Goal: Task Accomplishment & Management: Manage account settings

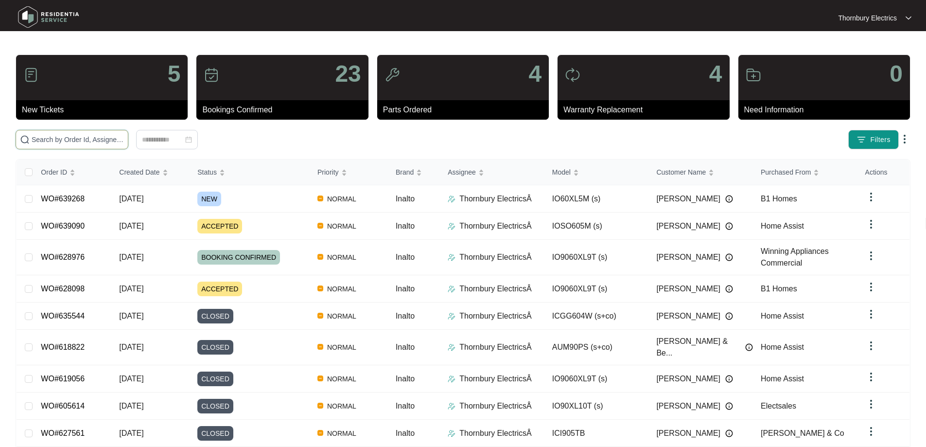
click at [88, 140] on input "text" at bounding box center [78, 139] width 92 height 11
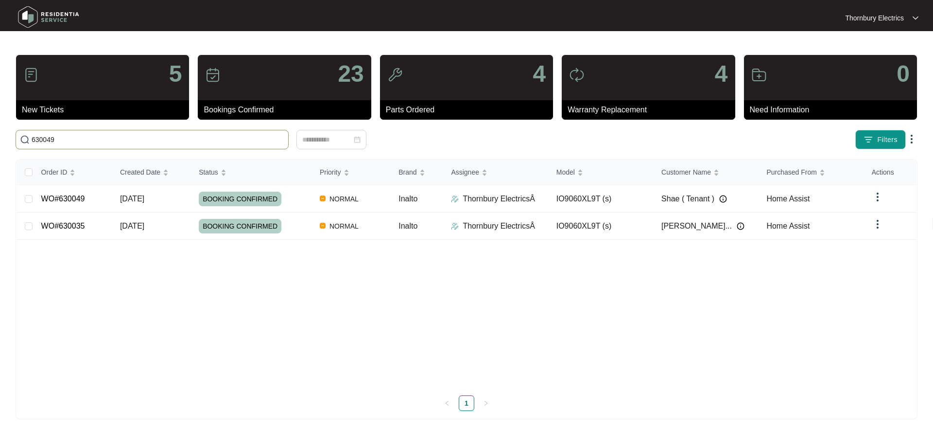
type input "630049"
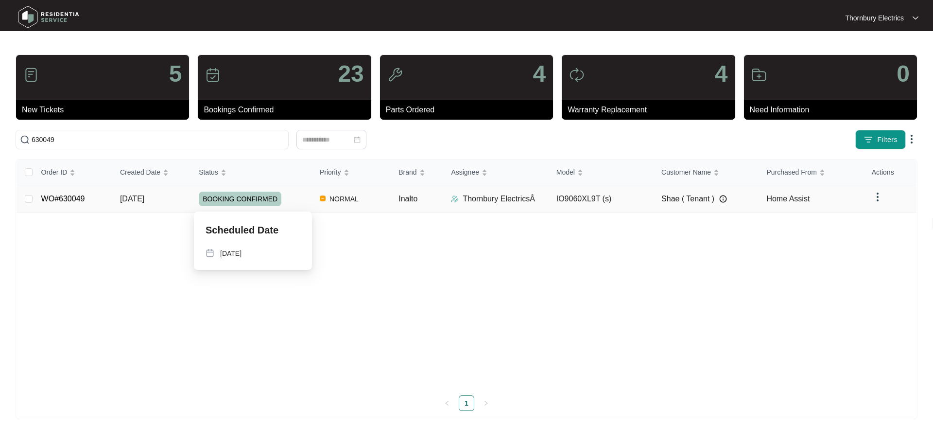
click at [292, 205] on div "BOOKING CONFIRMED" at bounding box center [255, 199] width 113 height 15
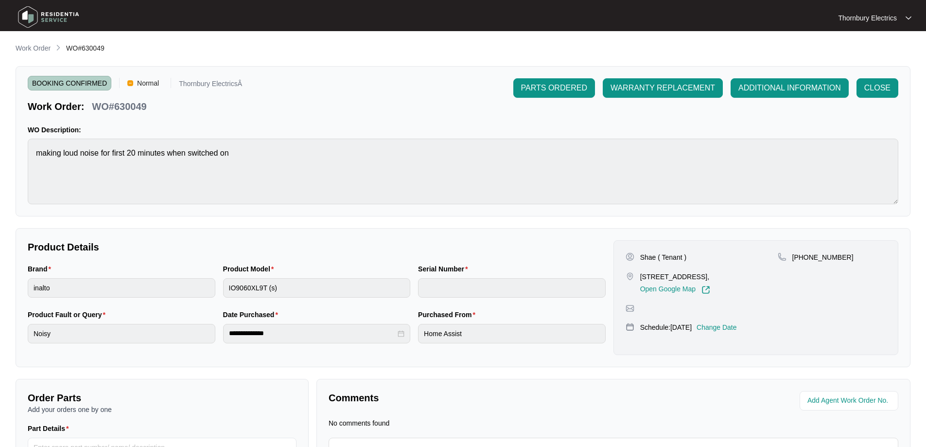
click at [737, 327] on p "Change Date" at bounding box center [717, 327] width 40 height 10
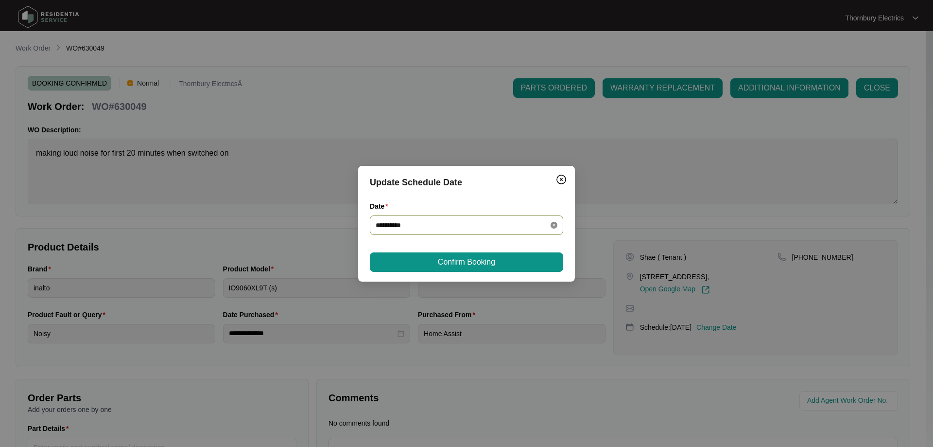
click at [553, 225] on icon "close-circle" at bounding box center [554, 225] width 7 height 7
click at [553, 226] on div at bounding box center [467, 225] width 182 height 11
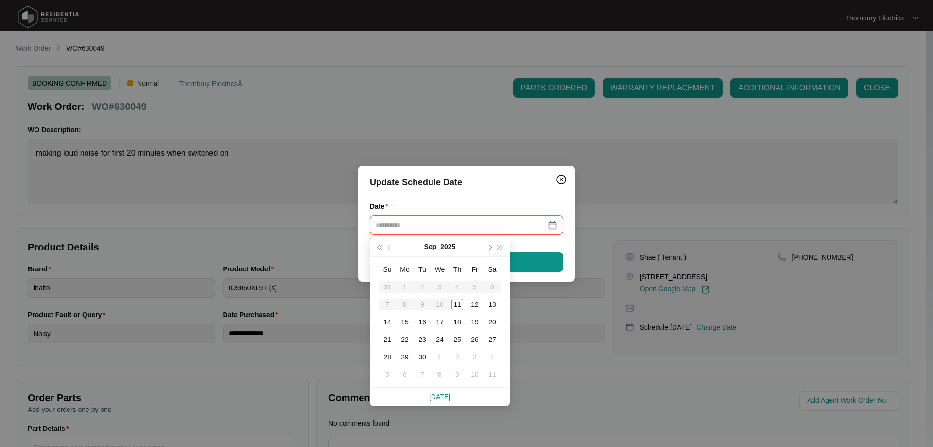
type input "**********"
click at [492, 247] on span "button" at bounding box center [489, 247] width 5 height 5
type input "**********"
click at [408, 339] on div "20" at bounding box center [405, 340] width 12 height 12
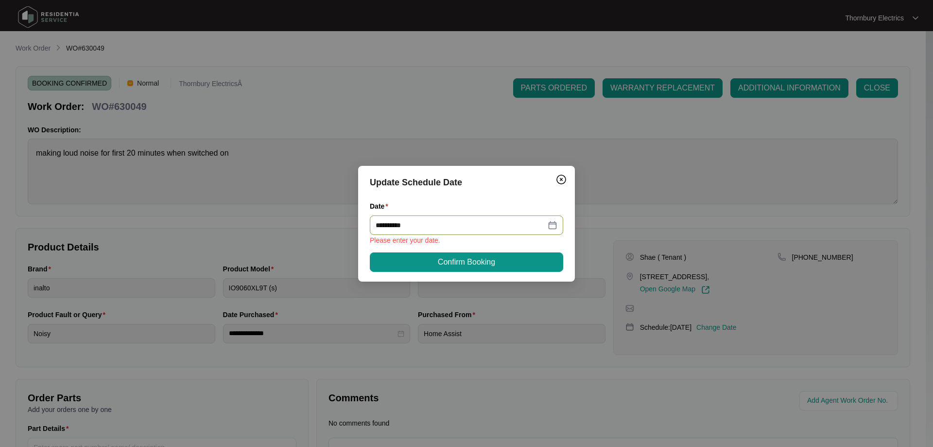
type input "**********"
click at [482, 261] on span "Confirm Booking" at bounding box center [466, 262] width 57 height 12
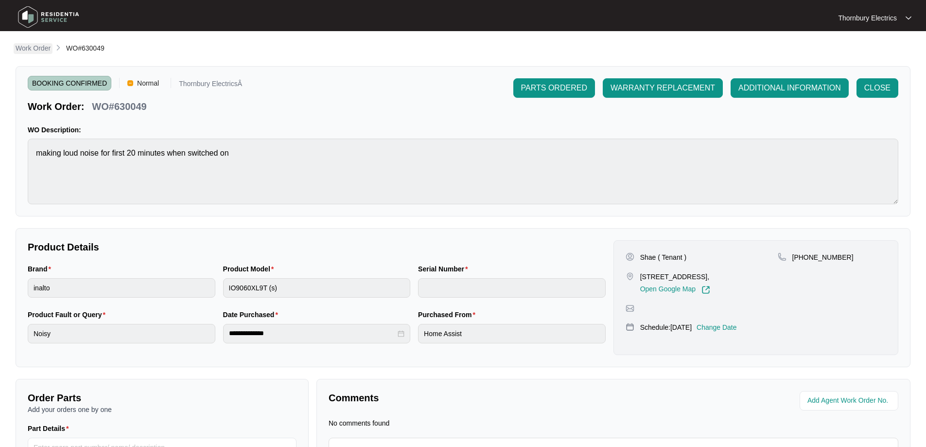
click at [44, 50] on p "Work Order" at bounding box center [33, 48] width 35 height 10
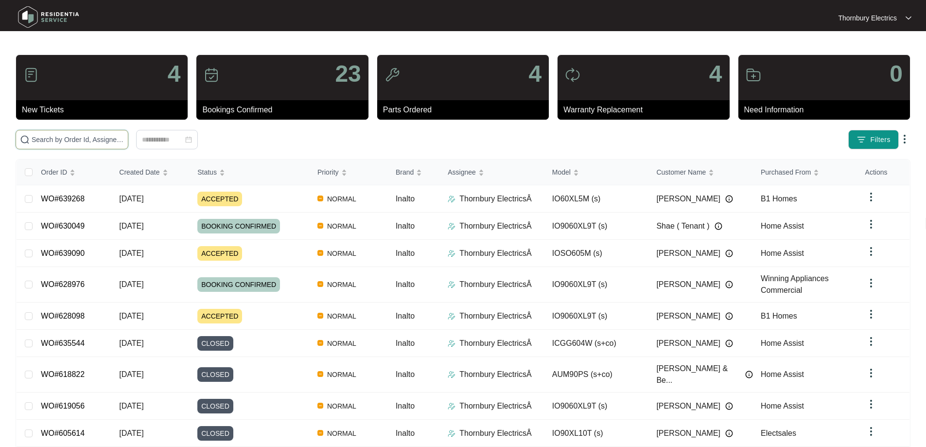
click at [93, 136] on input "text" at bounding box center [78, 139] width 92 height 11
type input "613544"
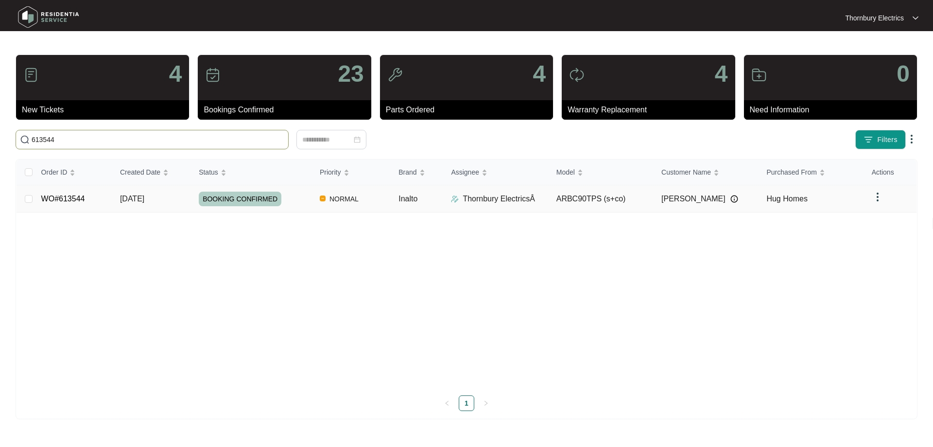
click at [382, 202] on td "NORMAL" at bounding box center [351, 198] width 79 height 27
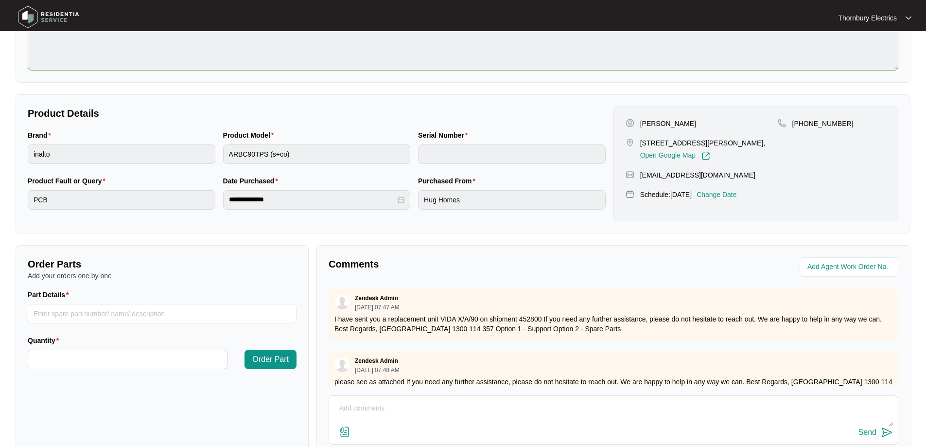
scroll to position [4, 0]
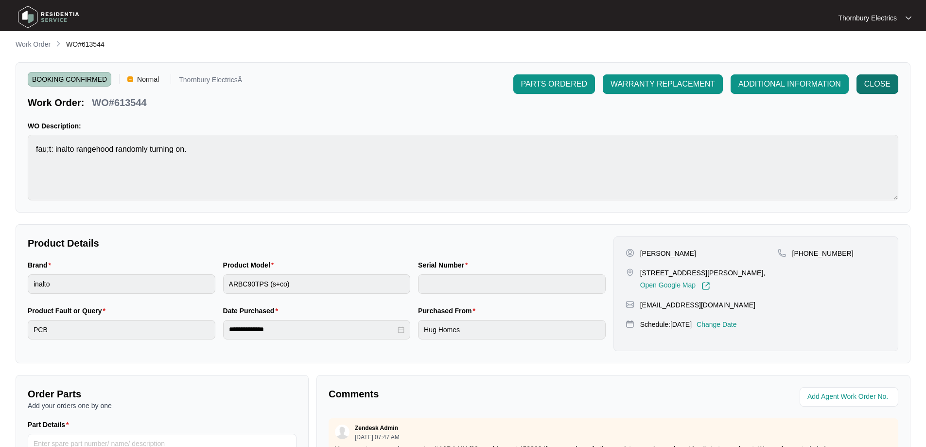
click at [880, 80] on span "CLOSE" at bounding box center [877, 84] width 26 height 12
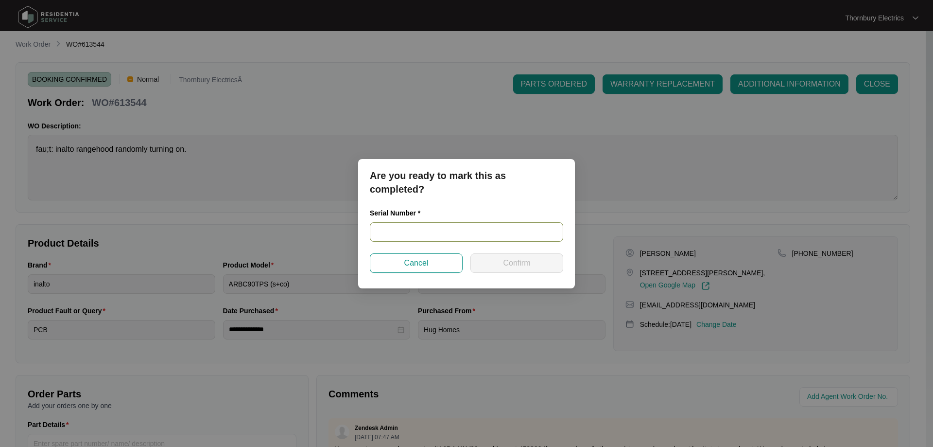
click at [431, 234] on input "text" at bounding box center [467, 231] width 194 height 19
paste input "RR0525000854"
type input "RR0525000854"
click at [538, 264] on button "Confirm" at bounding box center [517, 262] width 93 height 19
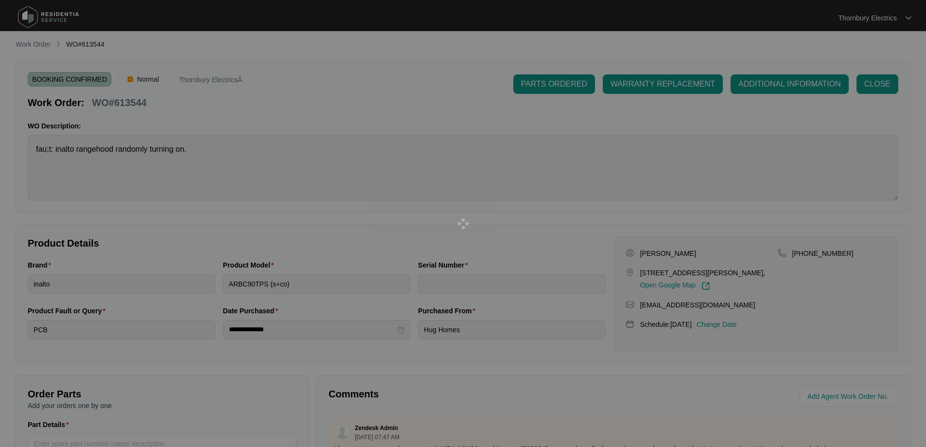
type input "RR0525000854"
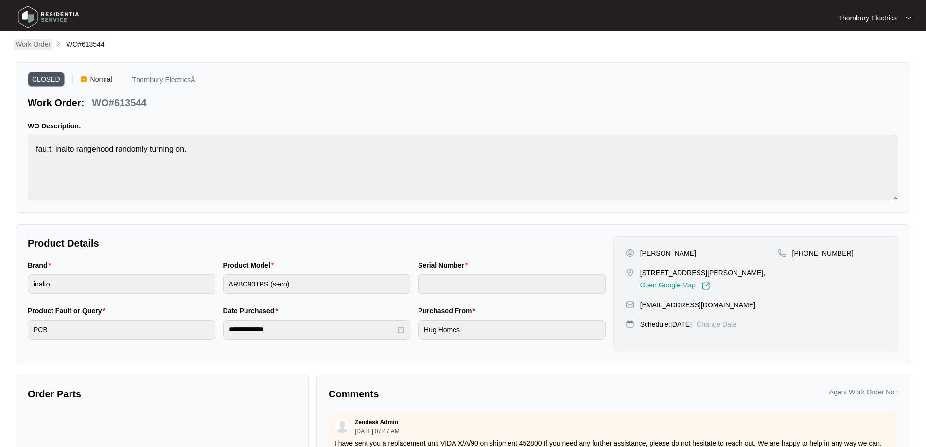
click at [37, 46] on p "Work Order" at bounding box center [33, 44] width 35 height 10
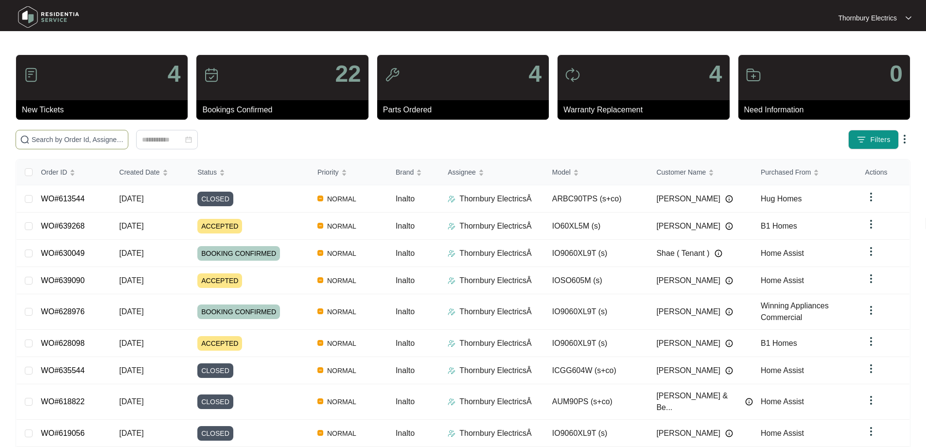
click at [83, 135] on input "text" at bounding box center [78, 139] width 92 height 11
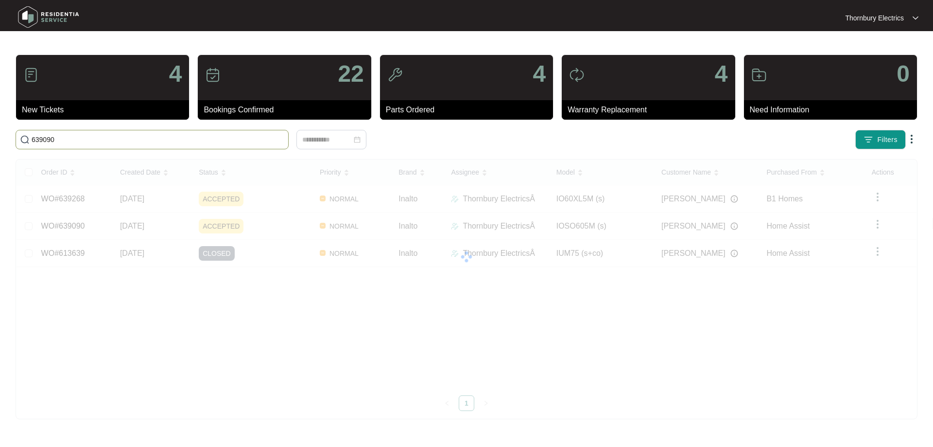
type input "639090"
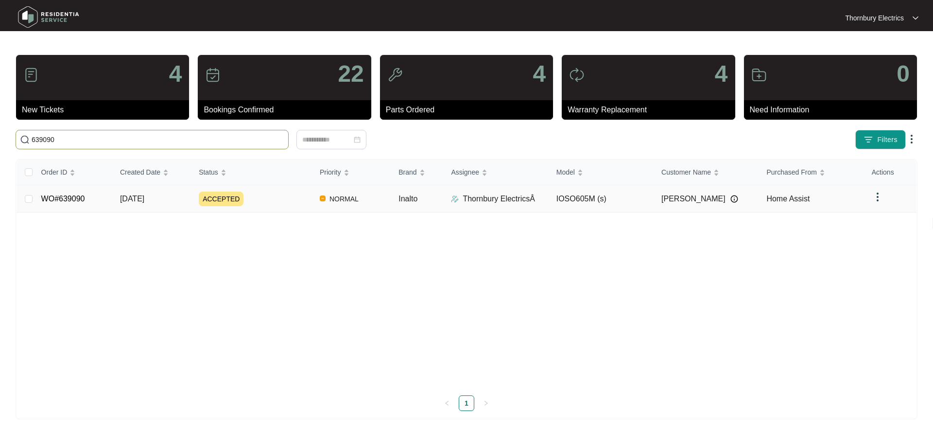
click at [285, 194] on div "ACCEPTED" at bounding box center [255, 199] width 113 height 15
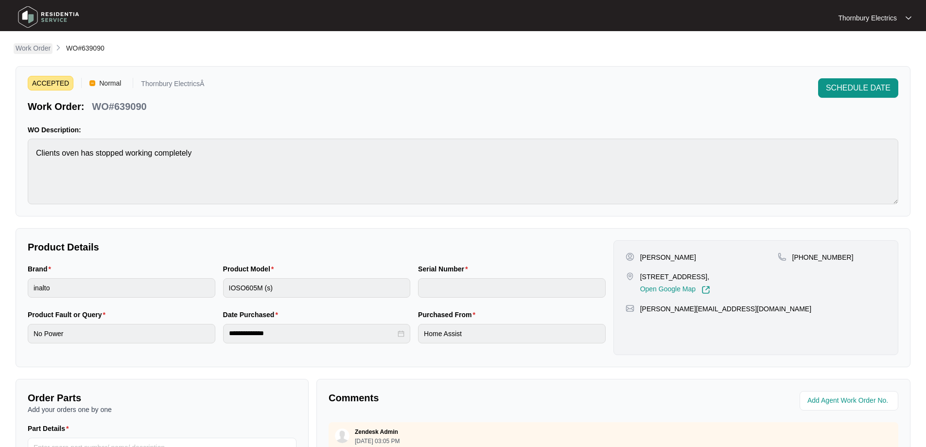
click at [35, 52] on p "Work Order" at bounding box center [33, 48] width 35 height 10
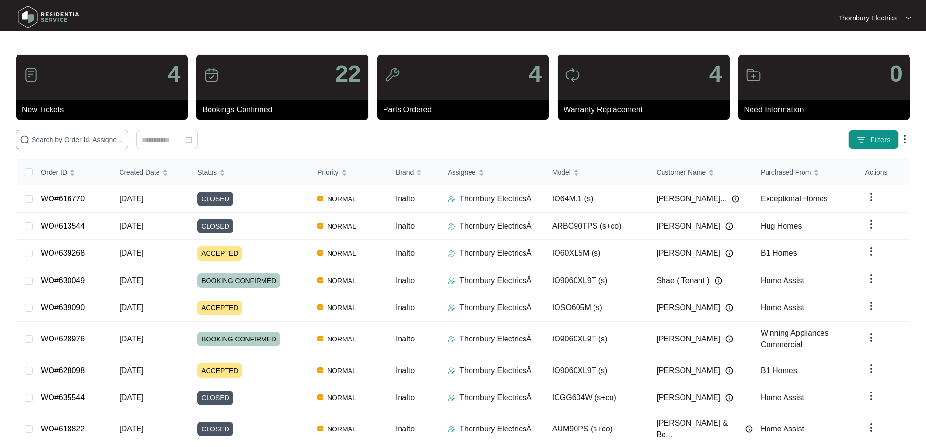
click at [110, 143] on input "text" at bounding box center [78, 139] width 92 height 11
type input "638814"
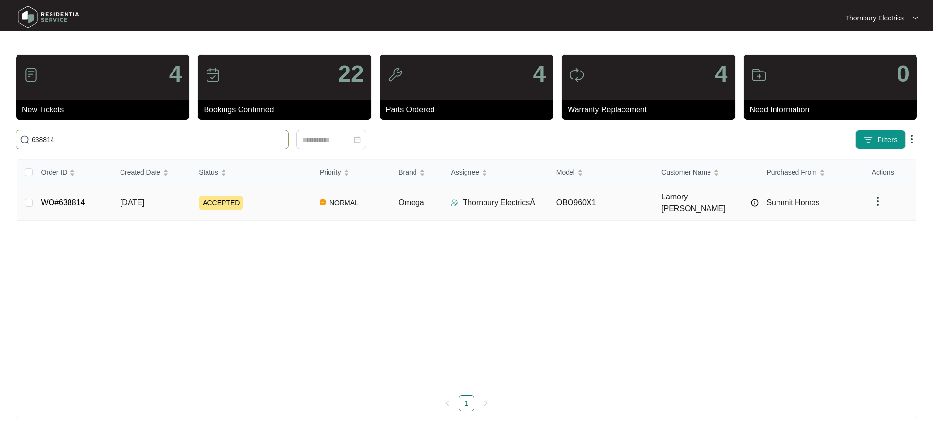
click at [303, 199] on div "ACCEPTED" at bounding box center [255, 202] width 113 height 15
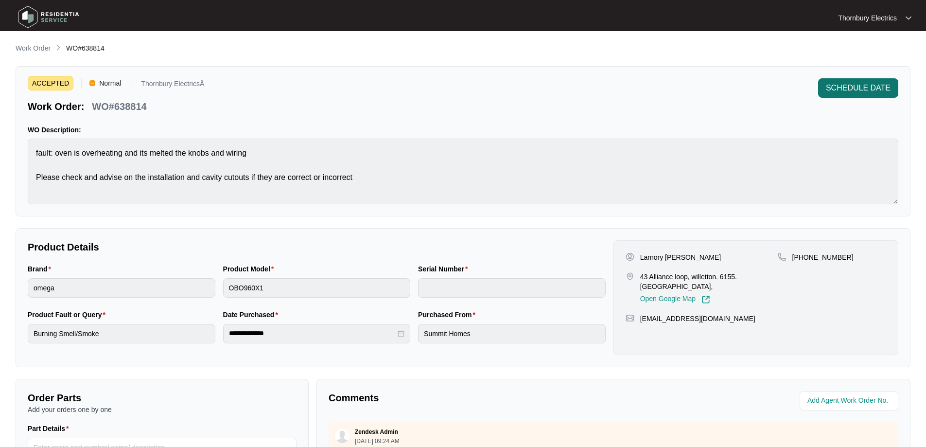
click at [872, 90] on span "SCHEDULE DATE" at bounding box center [858, 88] width 65 height 12
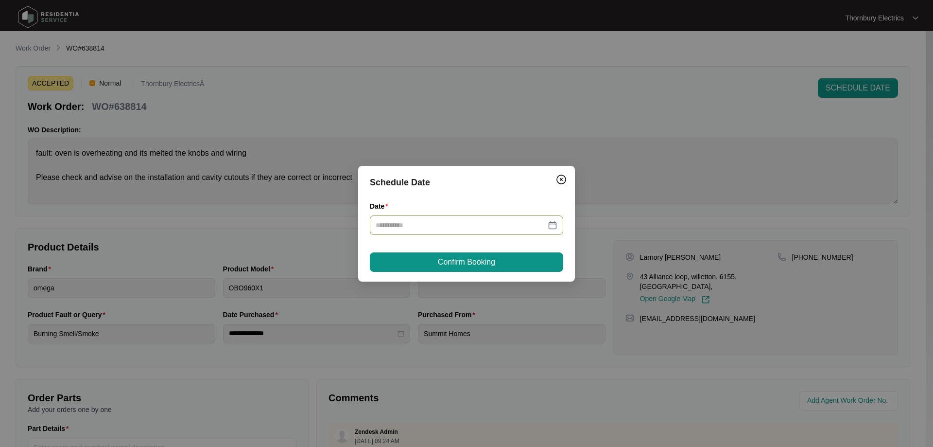
click at [557, 227] on div at bounding box center [467, 225] width 182 height 11
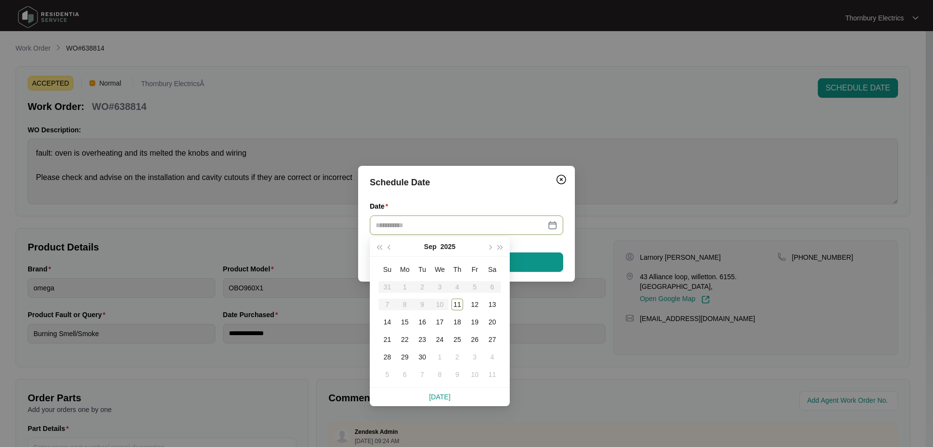
click at [553, 225] on div at bounding box center [467, 225] width 182 height 11
click at [424, 354] on div "30" at bounding box center [423, 357] width 12 height 12
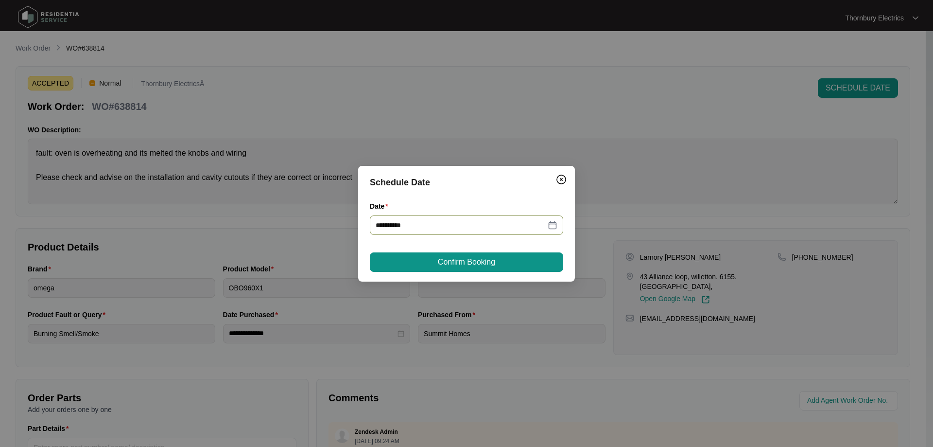
type input "**********"
click at [489, 262] on span "Confirm Booking" at bounding box center [466, 262] width 57 height 12
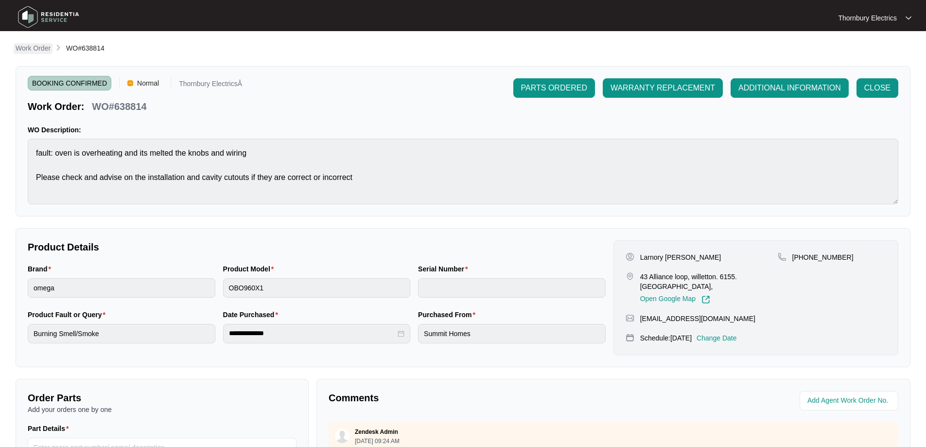
click at [31, 53] on link "Work Order" at bounding box center [33, 48] width 39 height 11
click at [35, 50] on p "Work Order" at bounding box center [33, 48] width 35 height 10
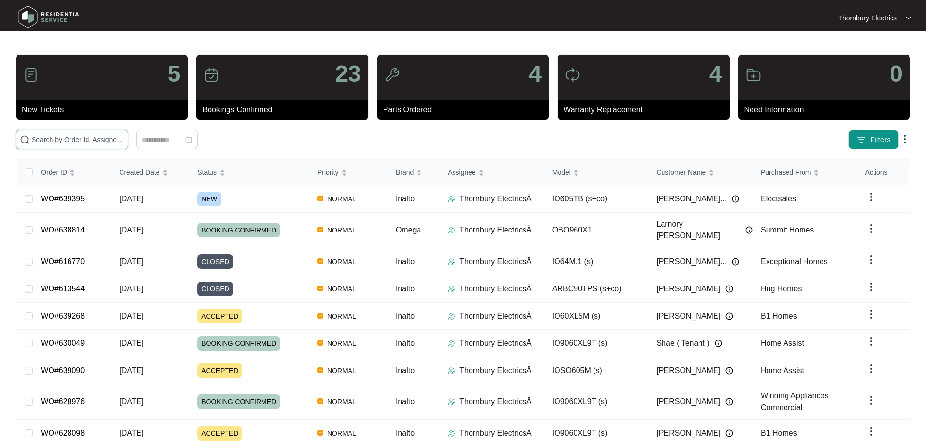
click at [68, 138] on input "text" at bounding box center [78, 139] width 92 height 11
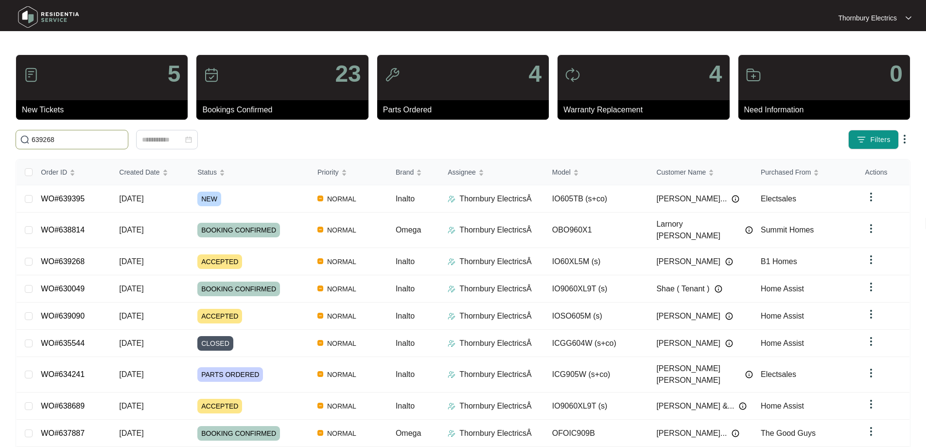
type input "639268"
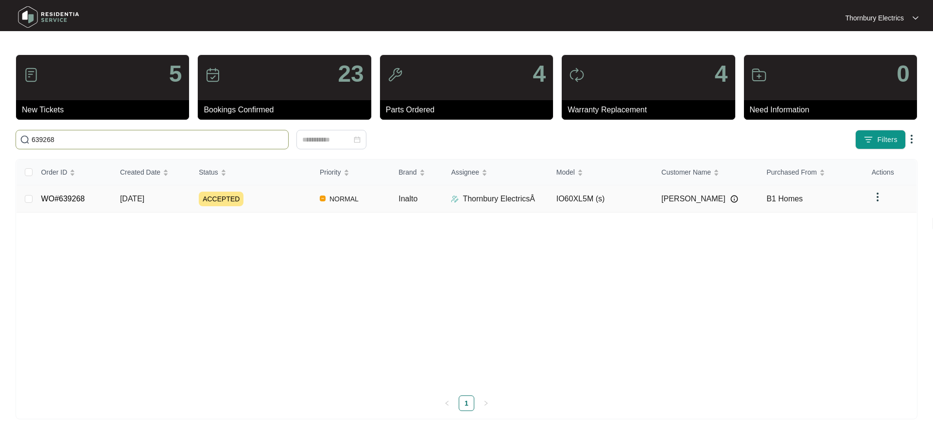
click at [255, 196] on div "ACCEPTED" at bounding box center [255, 199] width 113 height 15
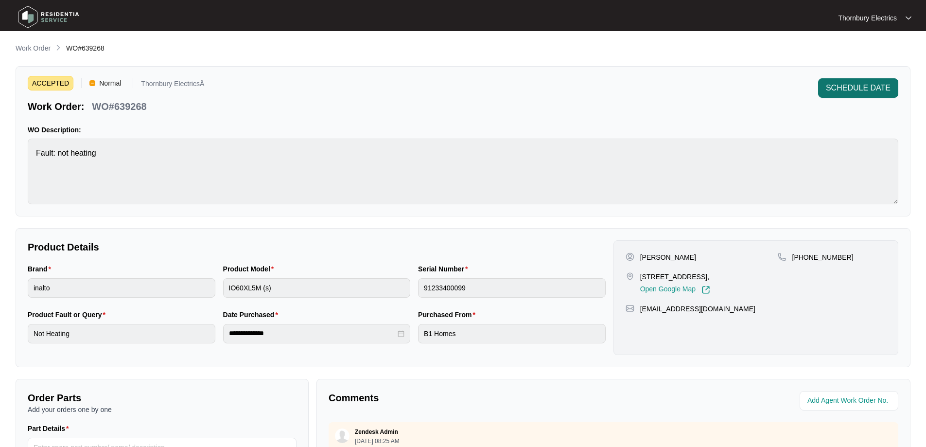
click at [862, 88] on span "SCHEDULE DATE" at bounding box center [858, 88] width 65 height 12
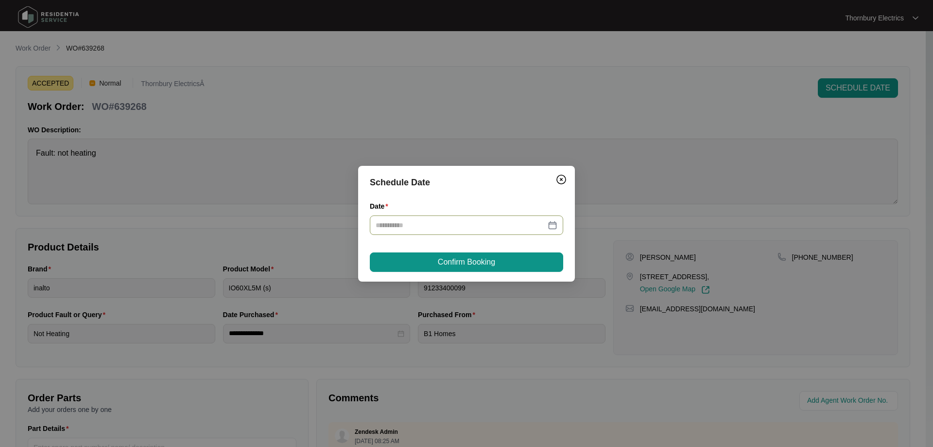
click at [553, 224] on div at bounding box center [467, 225] width 182 height 11
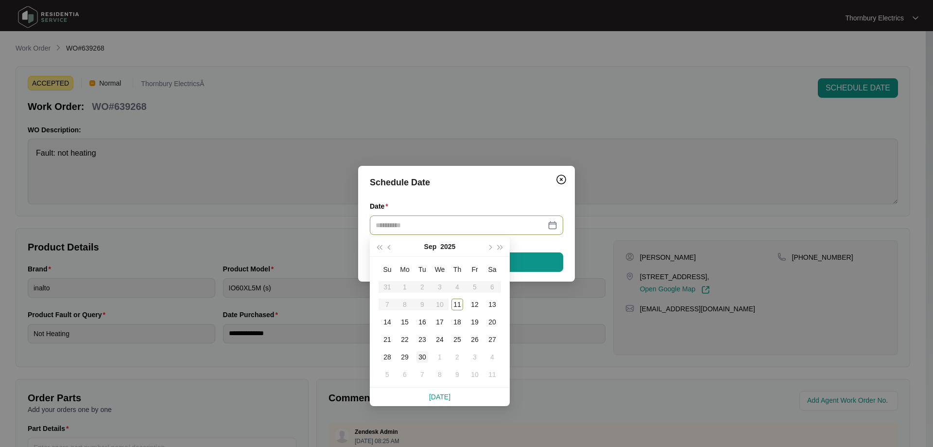
click at [422, 353] on div "30" at bounding box center [423, 357] width 12 height 12
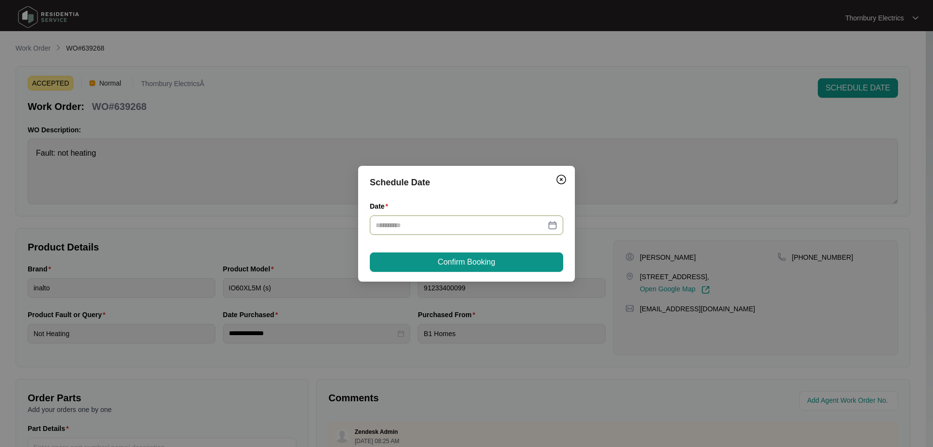
type input "**********"
click at [481, 263] on span "Confirm Booking" at bounding box center [466, 262] width 57 height 12
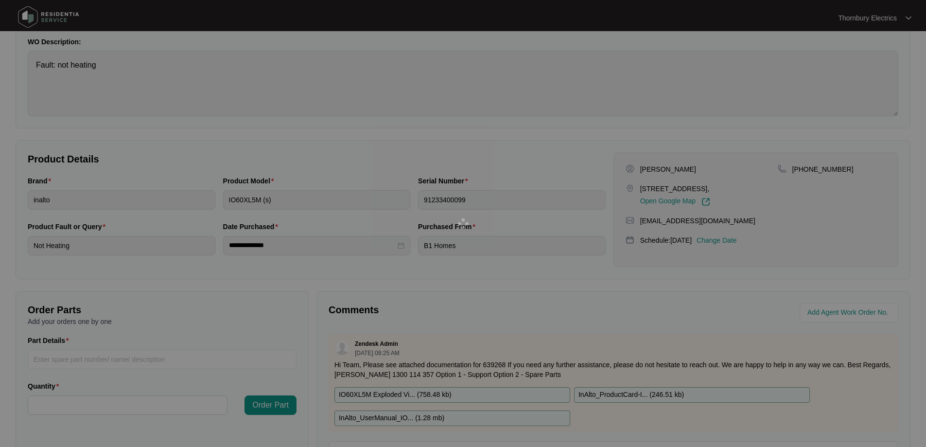
scroll to position [146, 0]
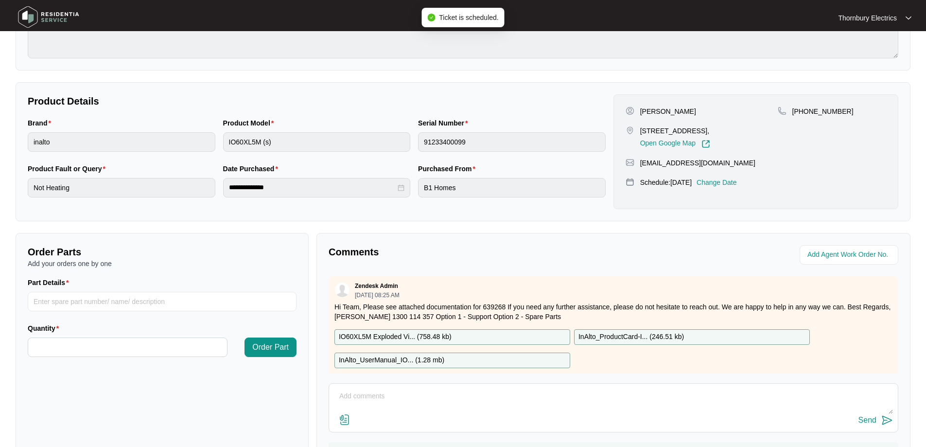
click at [403, 339] on p "IO60XL5M Exploded Vi... ( 758.48 kb )" at bounding box center [395, 337] width 113 height 11
click at [411, 332] on p "IO60XL5M Exploded Vi... ( 758.48 kb )" at bounding box center [395, 337] width 113 height 11
